Goal: Find specific page/section: Find specific page/section

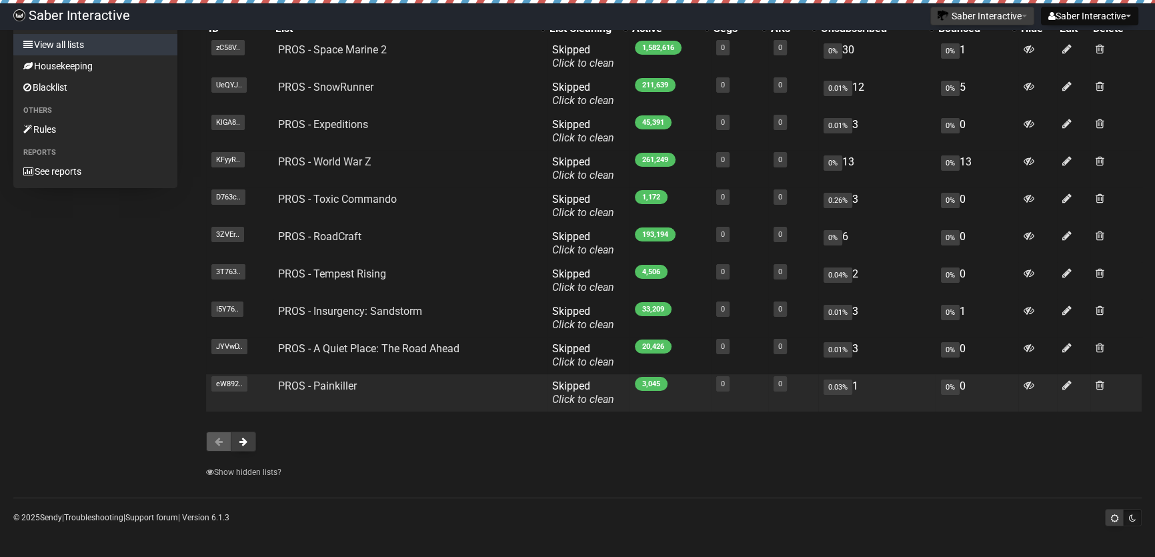
scroll to position [133, 0]
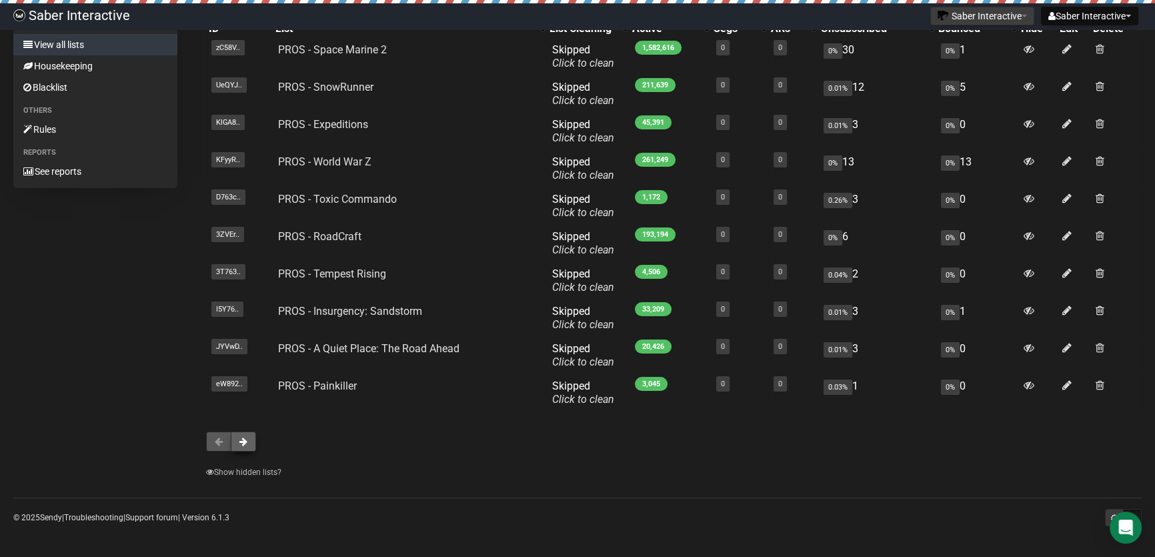
click at [242, 439] on span at bounding box center [243, 441] width 8 height 9
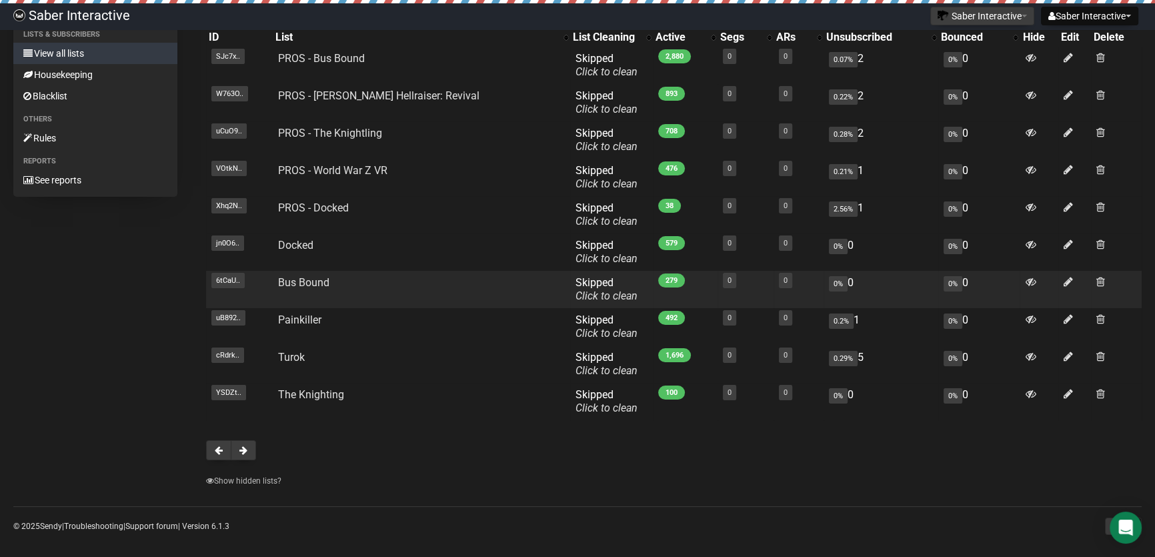
scroll to position [133, 0]
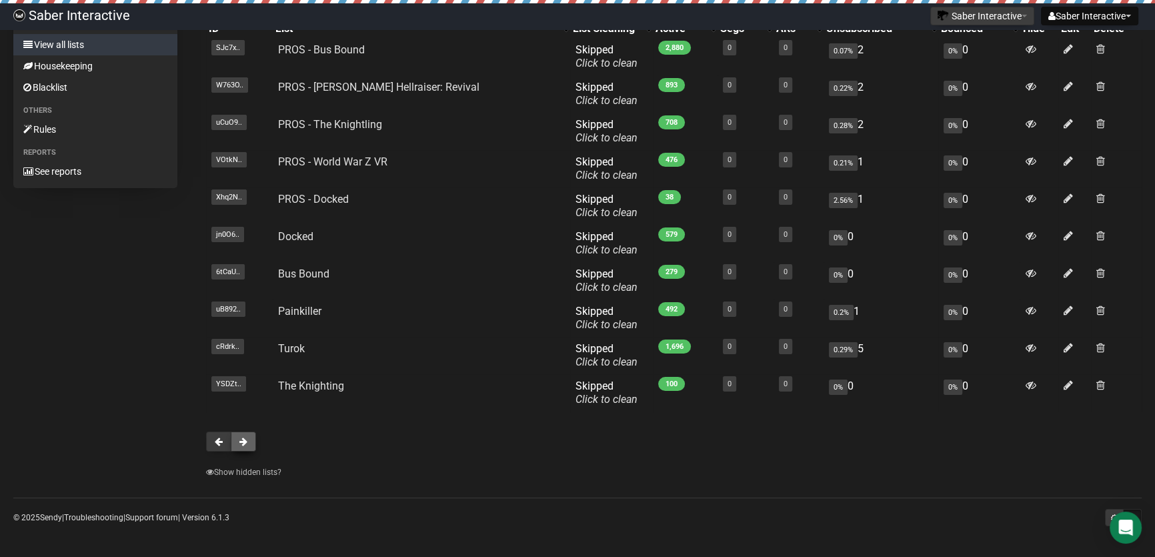
click at [247, 443] on button at bounding box center [243, 441] width 25 height 20
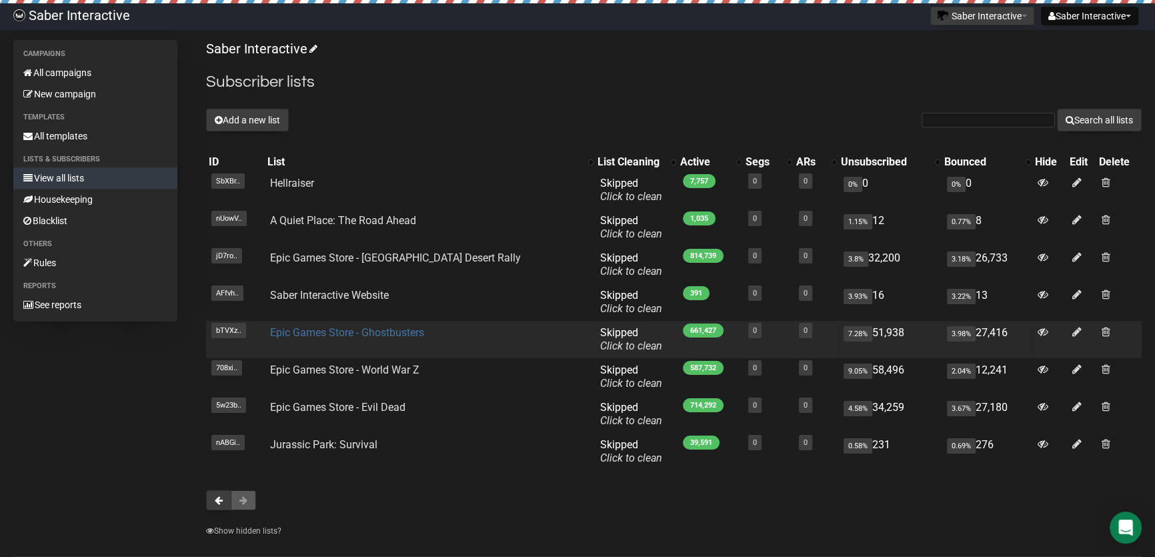
click at [361, 333] on link "Epic Games Store - Ghostbusters" at bounding box center [346, 332] width 154 height 13
